Goal: Task Accomplishment & Management: Complete application form

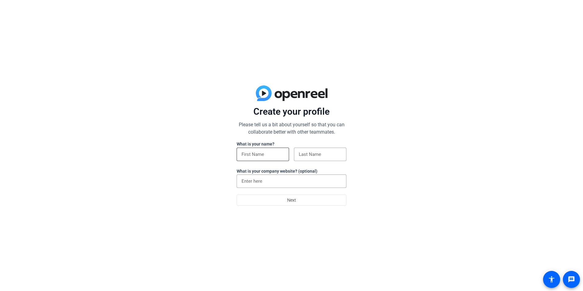
click at [273, 153] on input at bounding box center [263, 154] width 43 height 7
type input "[PERSON_NAME]"
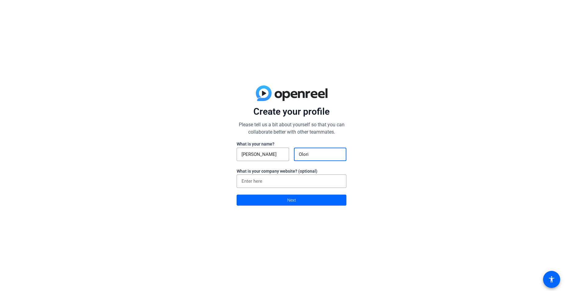
type input "Olori"
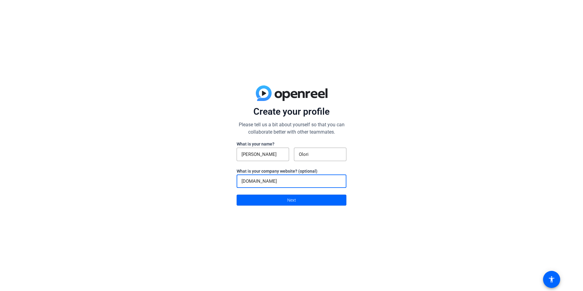
type input "[DOMAIN_NAME]"
click at [281, 197] on span at bounding box center [291, 200] width 109 height 15
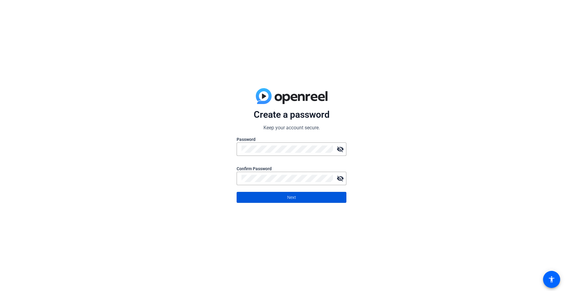
click at [316, 194] on span at bounding box center [291, 197] width 109 height 15
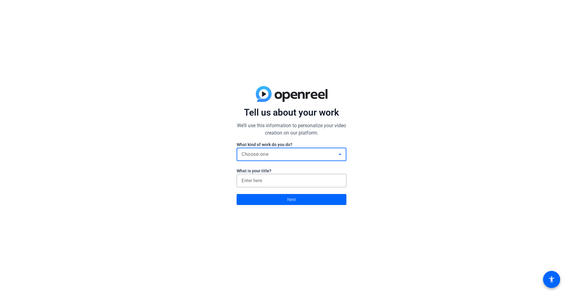
click at [276, 153] on div "Choose one" at bounding box center [290, 154] width 97 height 7
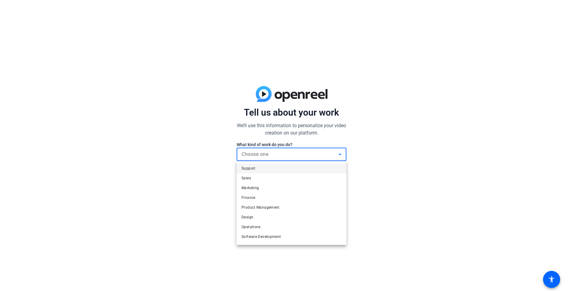
click at [276, 153] on div at bounding box center [291, 145] width 583 height 291
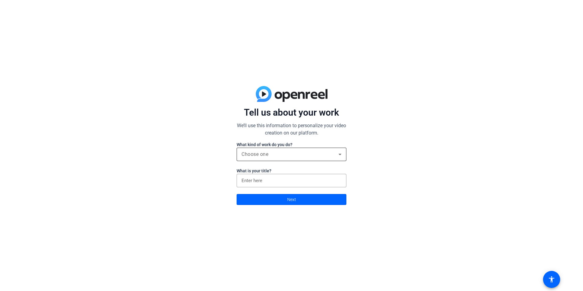
click at [276, 153] on div "Choose one" at bounding box center [290, 154] width 97 height 7
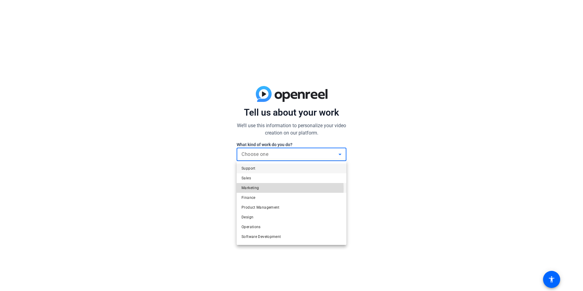
click at [259, 189] on span "Marketing" at bounding box center [250, 187] width 17 height 7
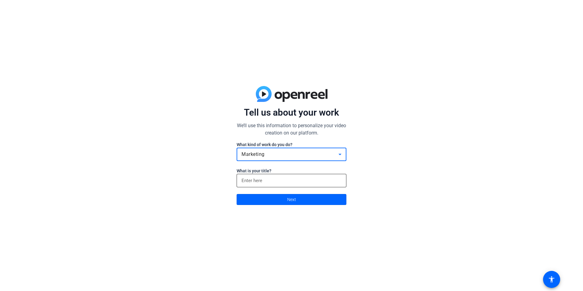
click at [270, 179] on input at bounding box center [292, 180] width 100 height 7
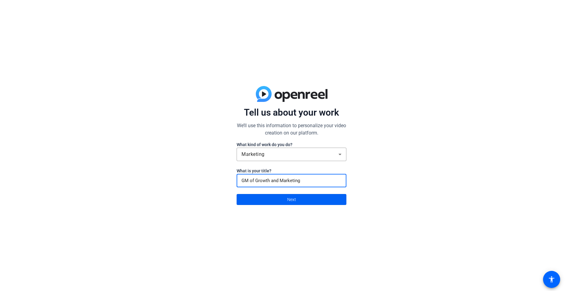
type input "GM of Growth and Marketing"
click at [307, 198] on span at bounding box center [291, 199] width 109 height 15
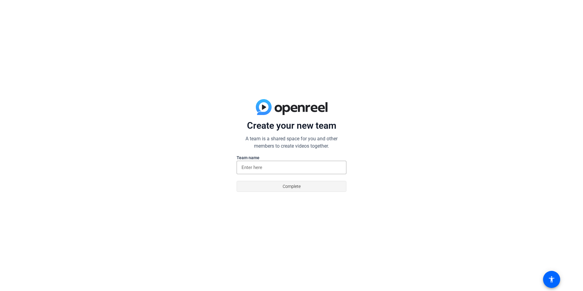
click at [314, 189] on span at bounding box center [291, 186] width 109 height 15
drag, startPoint x: 272, startPoint y: 164, endPoint x: 277, endPoint y: 163, distance: 5.0
click at [272, 164] on input at bounding box center [292, 167] width 100 height 7
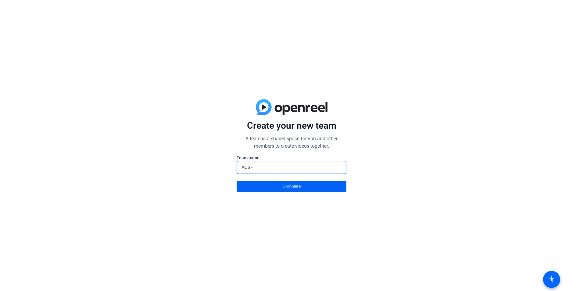
type input "ACSF"
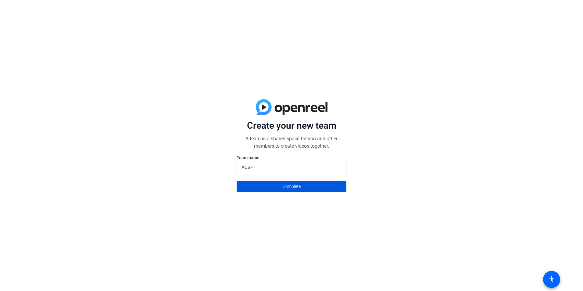
click at [311, 186] on span at bounding box center [291, 186] width 109 height 15
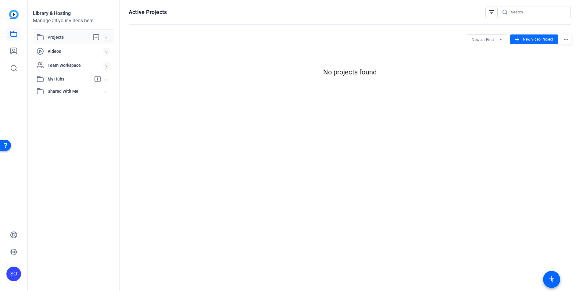
click at [539, 37] on span "New Video Project" at bounding box center [538, 39] width 30 height 5
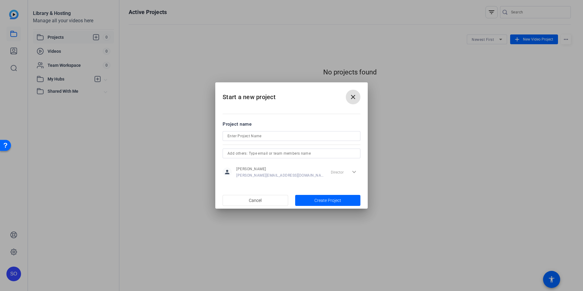
click at [318, 139] on input at bounding box center [291, 135] width 128 height 7
type input "Webinar project"
click at [324, 204] on span "button" at bounding box center [328, 200] width 66 height 15
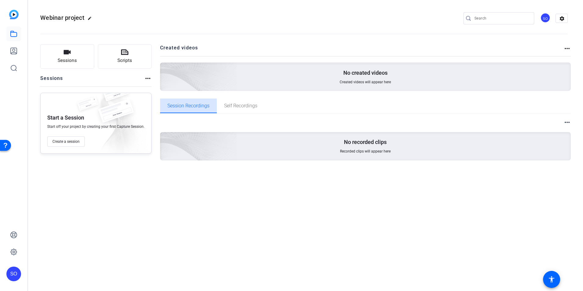
click at [187, 107] on span "Session Recordings" at bounding box center [188, 105] width 42 height 5
